Goal: Check status: Check status

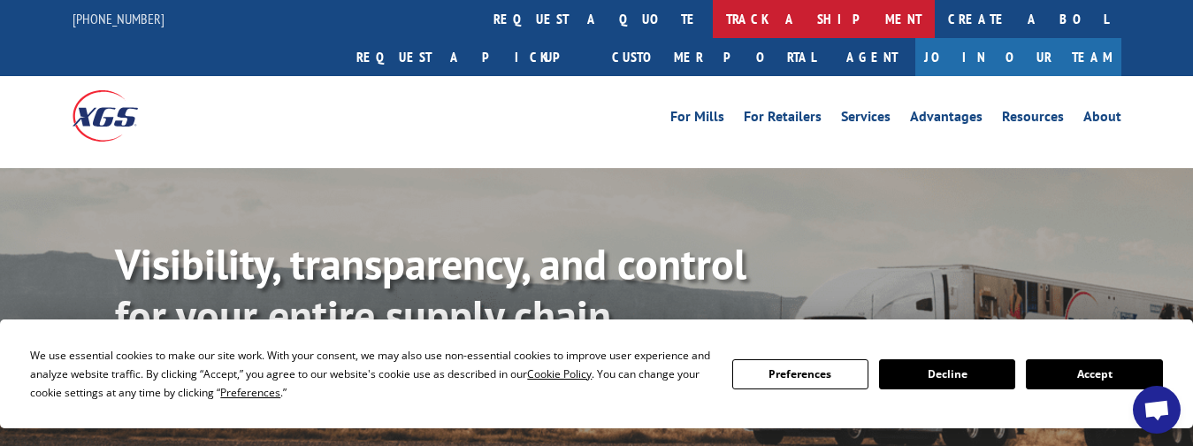
click at [713, 16] on link "track a shipment" at bounding box center [824, 19] width 222 height 38
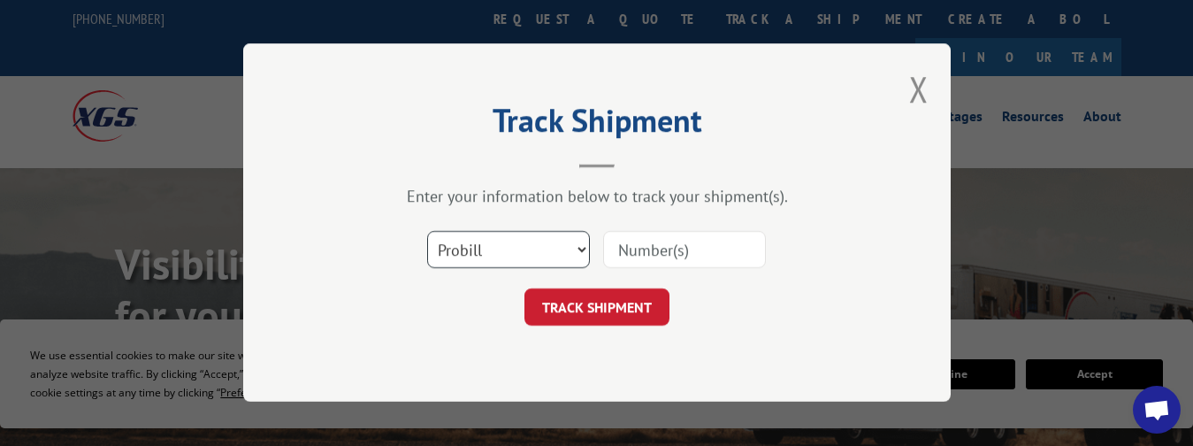
click at [564, 255] on select "Select category... Probill BOL PO" at bounding box center [508, 250] width 163 height 37
select select "po"
click at [427, 232] on select "Select category... Probill BOL PO" at bounding box center [508, 250] width 163 height 37
click at [567, 253] on select "Select category... Probill BOL PO" at bounding box center [508, 250] width 163 height 37
click at [427, 232] on select "Select category... Probill BOL PO" at bounding box center [508, 250] width 163 height 37
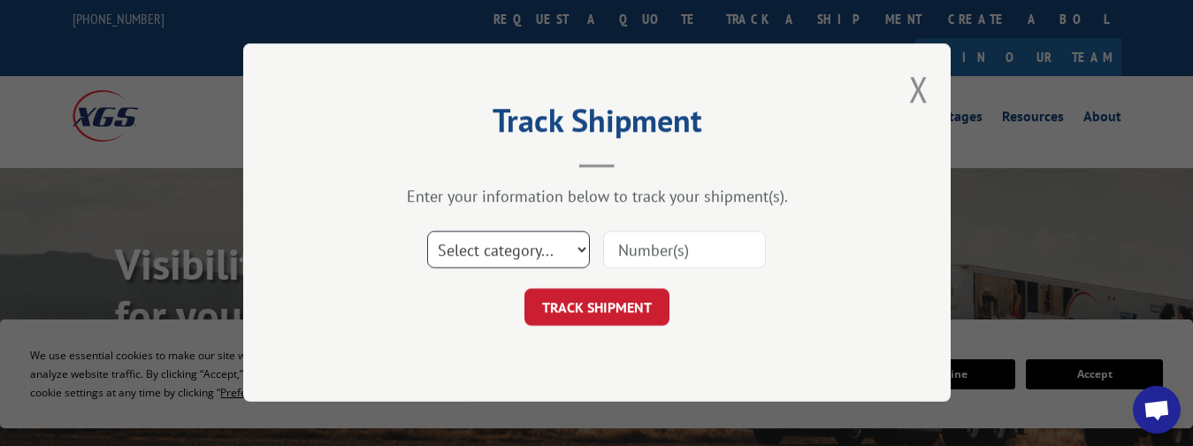
click at [526, 244] on select "Select category... Probill BOL PO" at bounding box center [508, 250] width 163 height 37
select select "probill"
click at [427, 232] on select "Select category... Probill BOL PO" at bounding box center [508, 250] width 163 height 37
click at [646, 246] on input at bounding box center [684, 250] width 163 height 37
paste input "16944563"
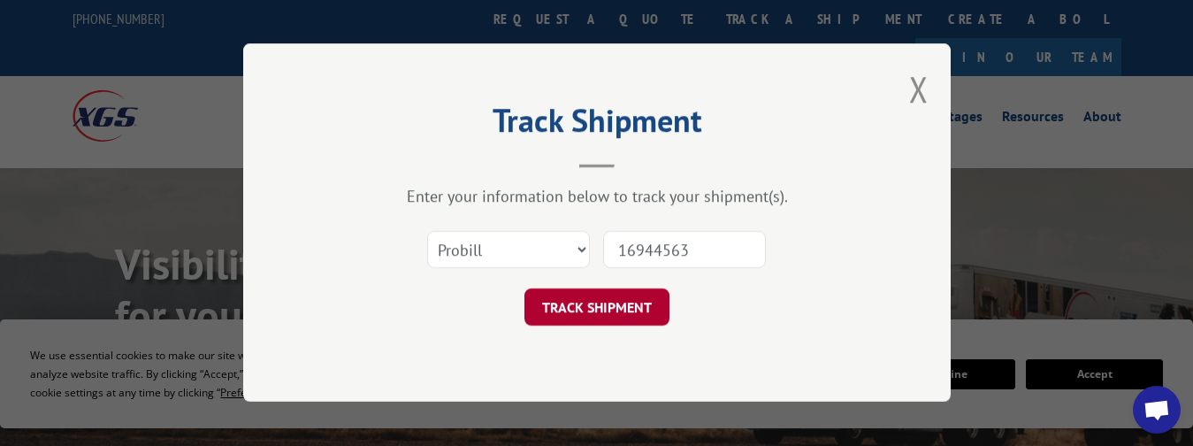
type input "16944563"
click at [594, 301] on button "TRACK SHIPMENT" at bounding box center [596, 307] width 145 height 37
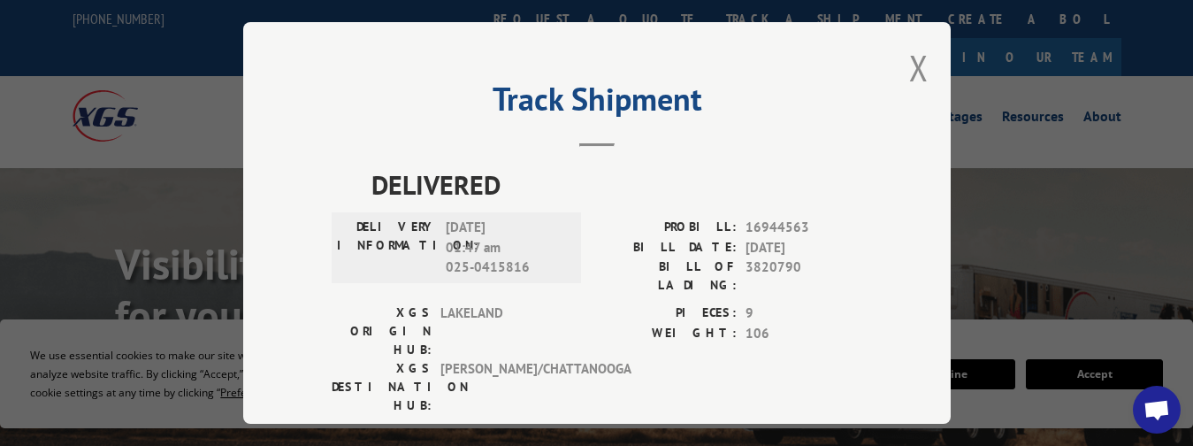
scroll to position [95, 0]
